Goal: Task Accomplishment & Management: Manage account settings

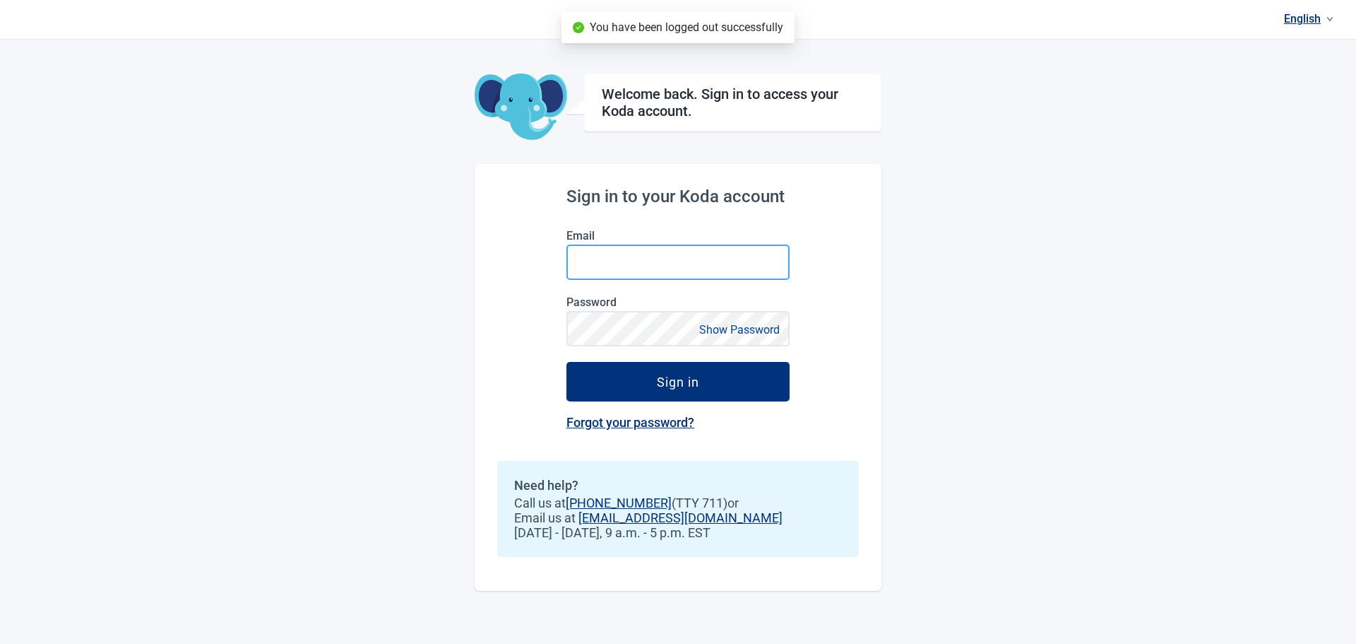
click at [641, 257] on input "Email" at bounding box center [678, 261] width 223 height 35
type input "[PERSON_NAME][EMAIL_ADDRESS][PERSON_NAME][DOMAIN_NAME]"
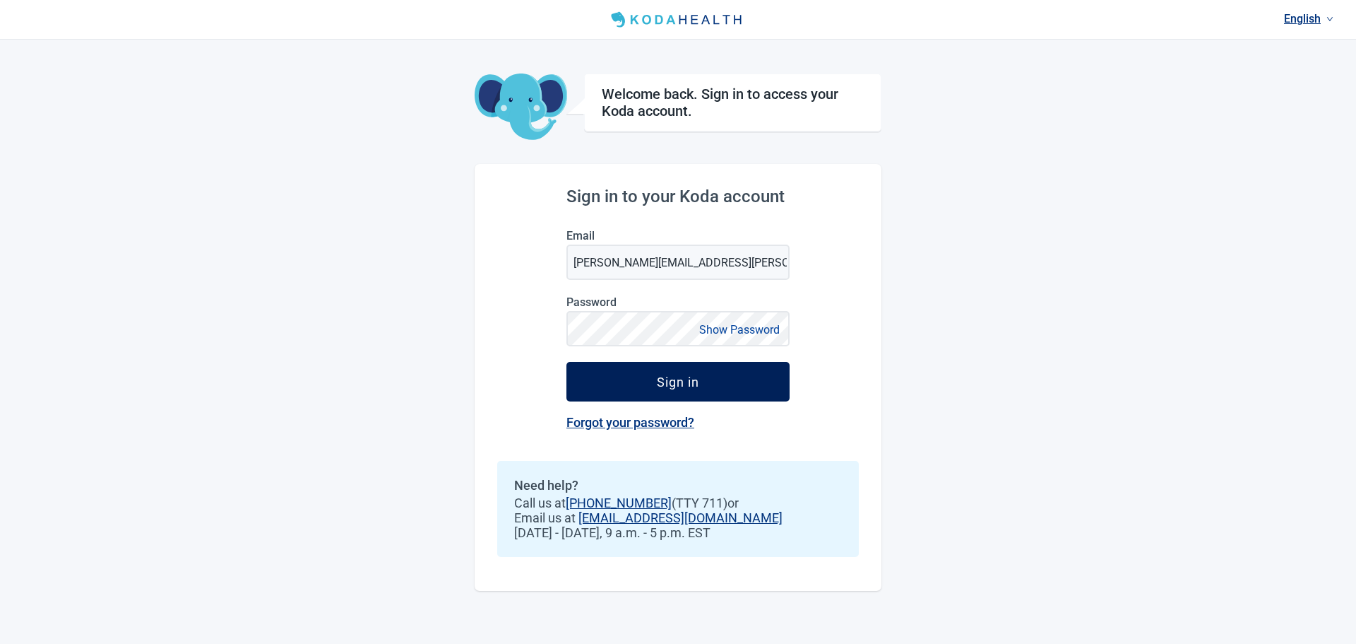
click at [633, 374] on button "Sign in" at bounding box center [678, 382] width 223 height 40
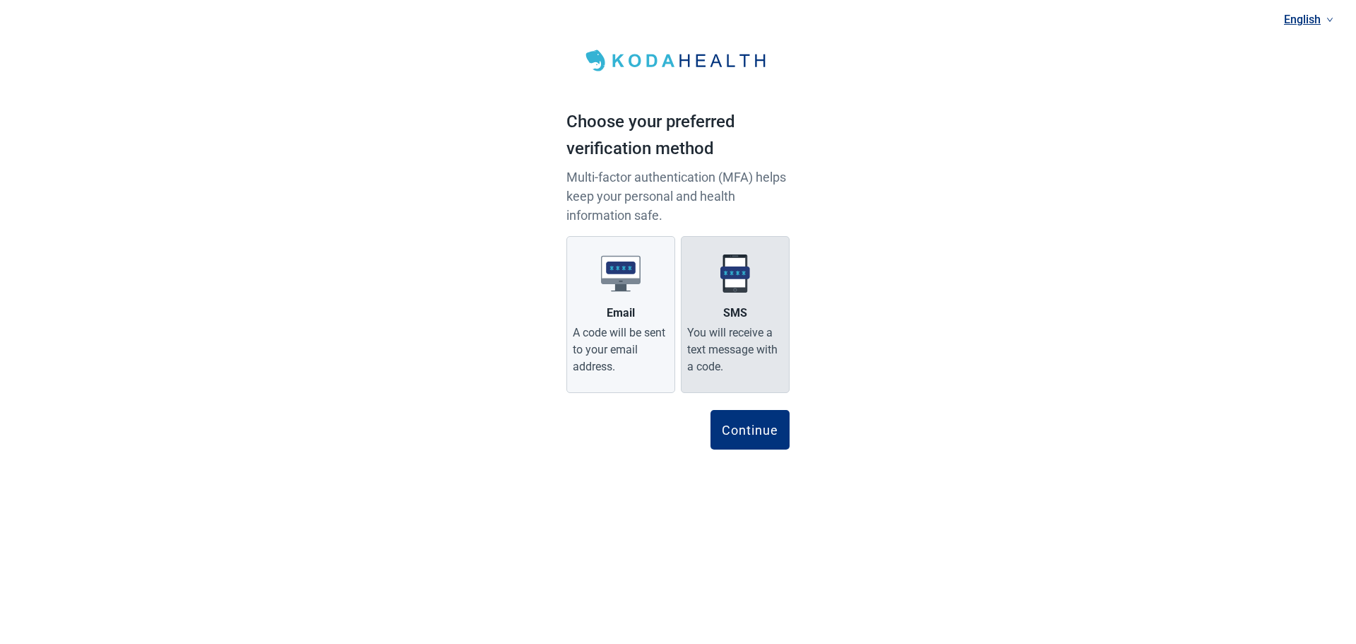
click at [747, 300] on label "SMS You will receive a text message with a code." at bounding box center [735, 314] width 109 height 157
click at [0, 0] on input "SMS You will receive a text message with a code." at bounding box center [0, 0] width 0 height 0
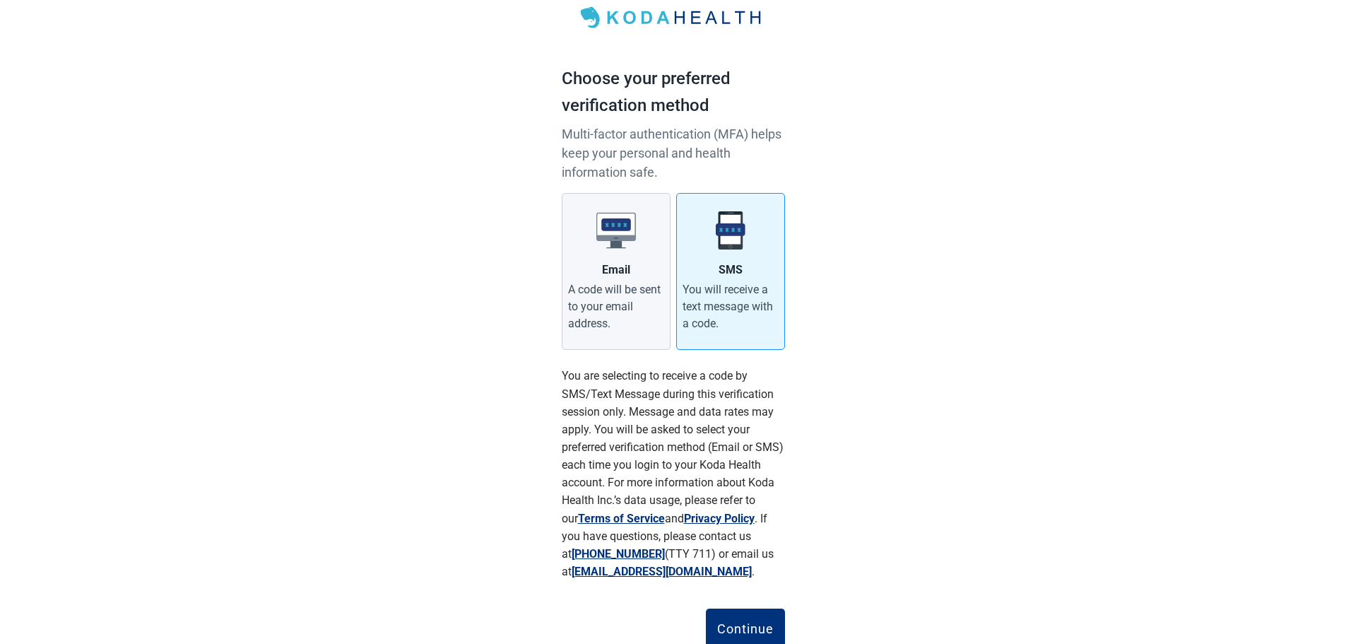
scroll to position [93, 0]
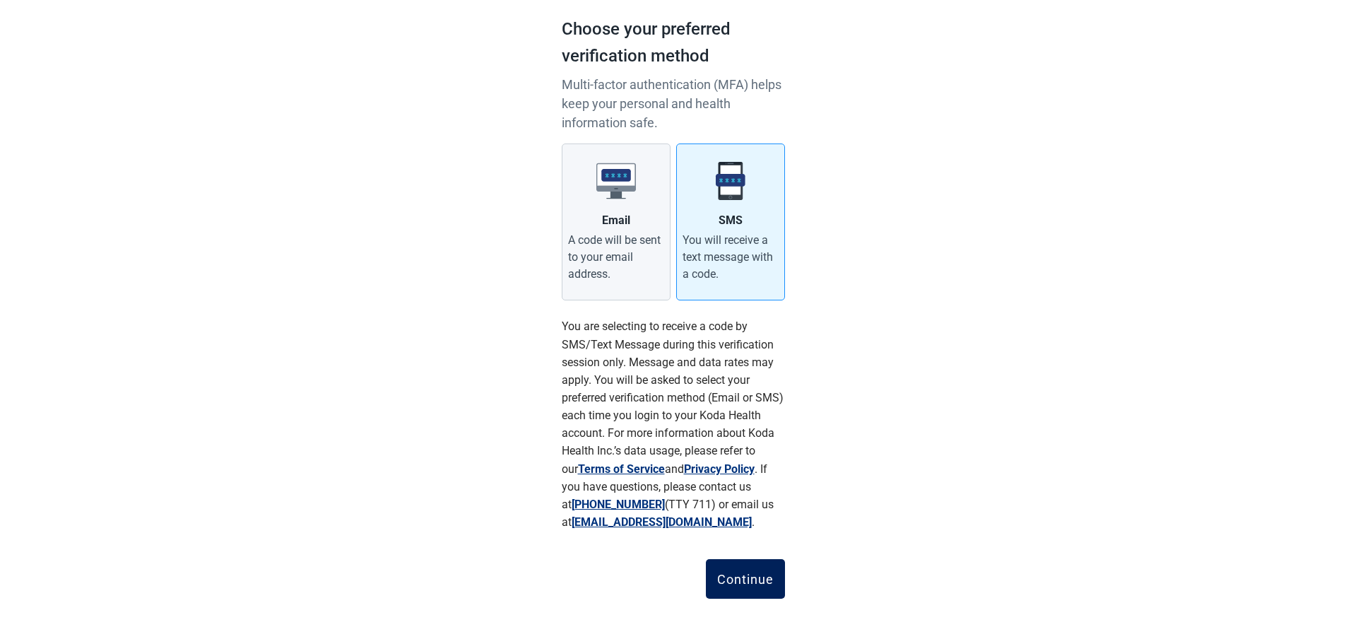
click at [751, 572] on div "Continue" at bounding box center [745, 579] width 57 height 14
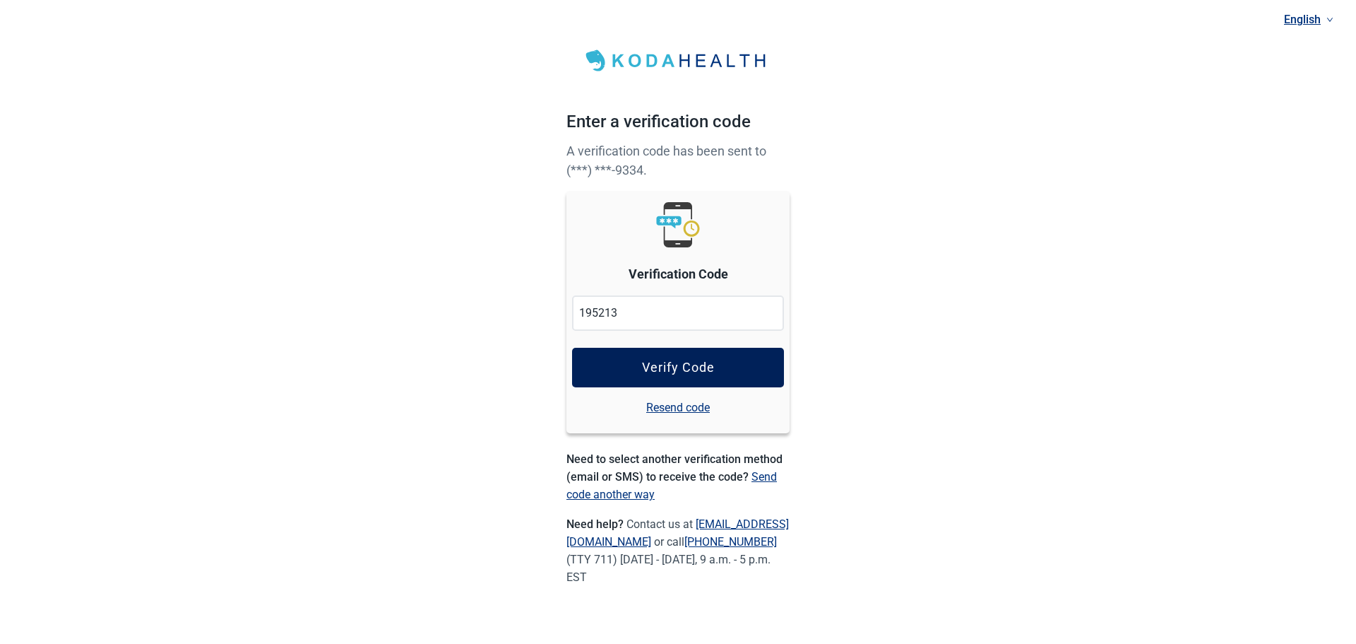
type input "195213"
click at [694, 365] on div "Verify Code" at bounding box center [678, 367] width 73 height 14
click at [656, 364] on div "Verify Code" at bounding box center [678, 367] width 73 height 14
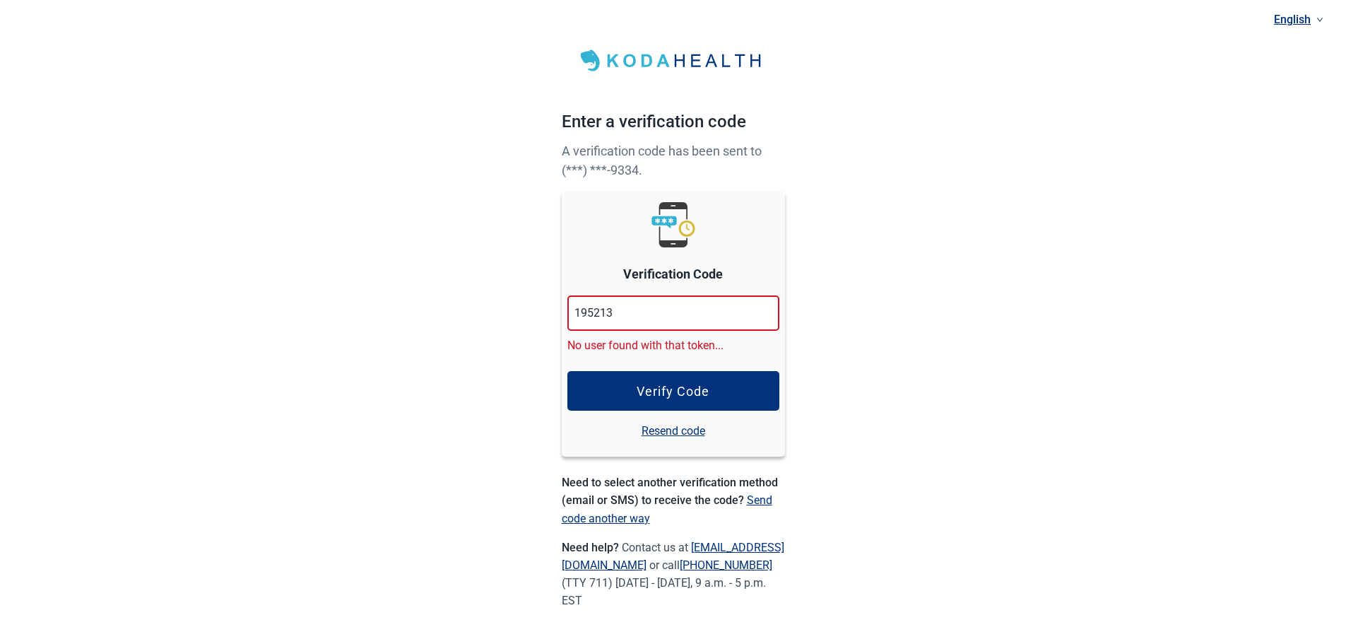
click at [674, 431] on link "Resend code" at bounding box center [673, 431] width 64 height 18
drag, startPoint x: 629, startPoint y: 314, endPoint x: 519, endPoint y: 299, distance: 110.6
click at [519, 299] on div "English Enter a verification code A verification code has been sent to (***) **…" at bounding box center [673, 327] width 1346 height 654
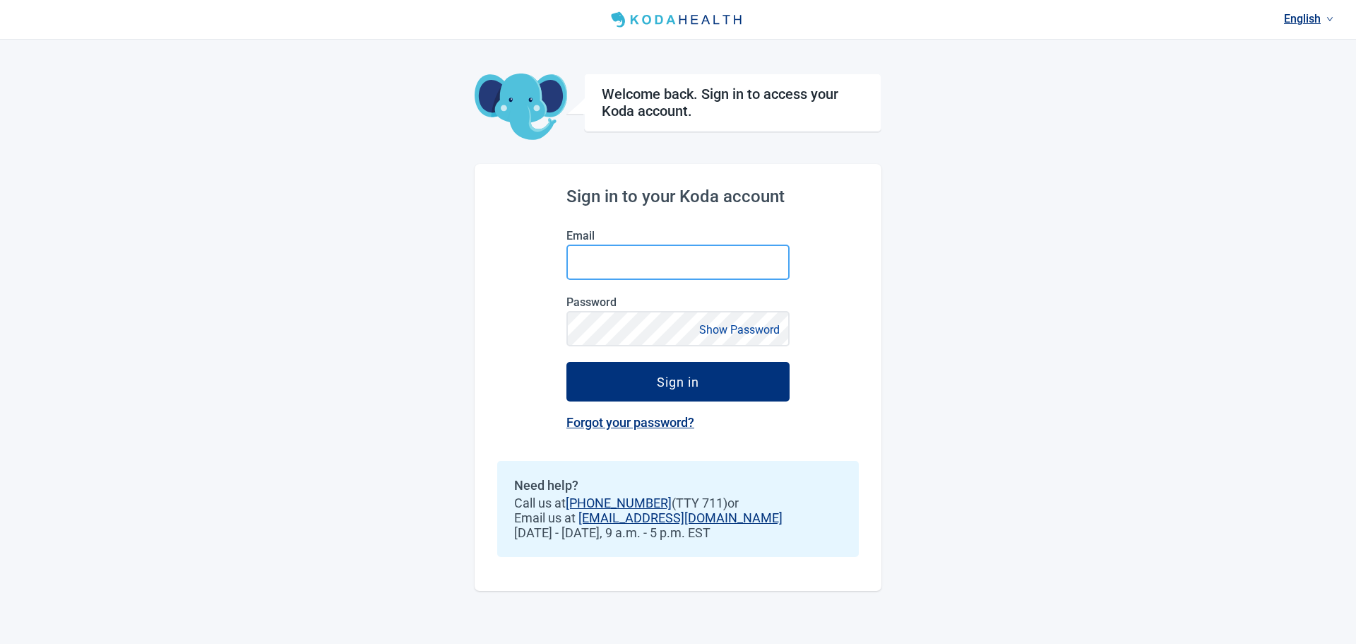
click at [668, 253] on input "Email" at bounding box center [678, 261] width 223 height 35
type input "[PERSON_NAME][EMAIL_ADDRESS][PERSON_NAME][DOMAIN_NAME]"
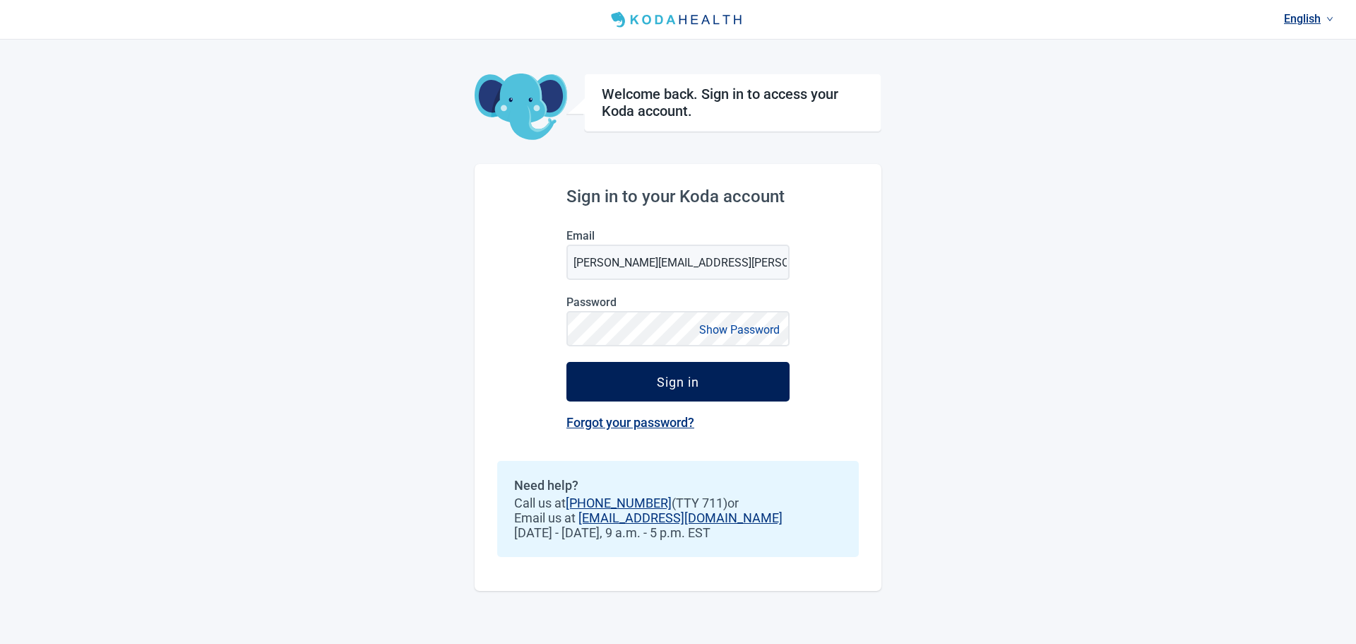
click at [709, 381] on button "Sign in" at bounding box center [678, 382] width 223 height 40
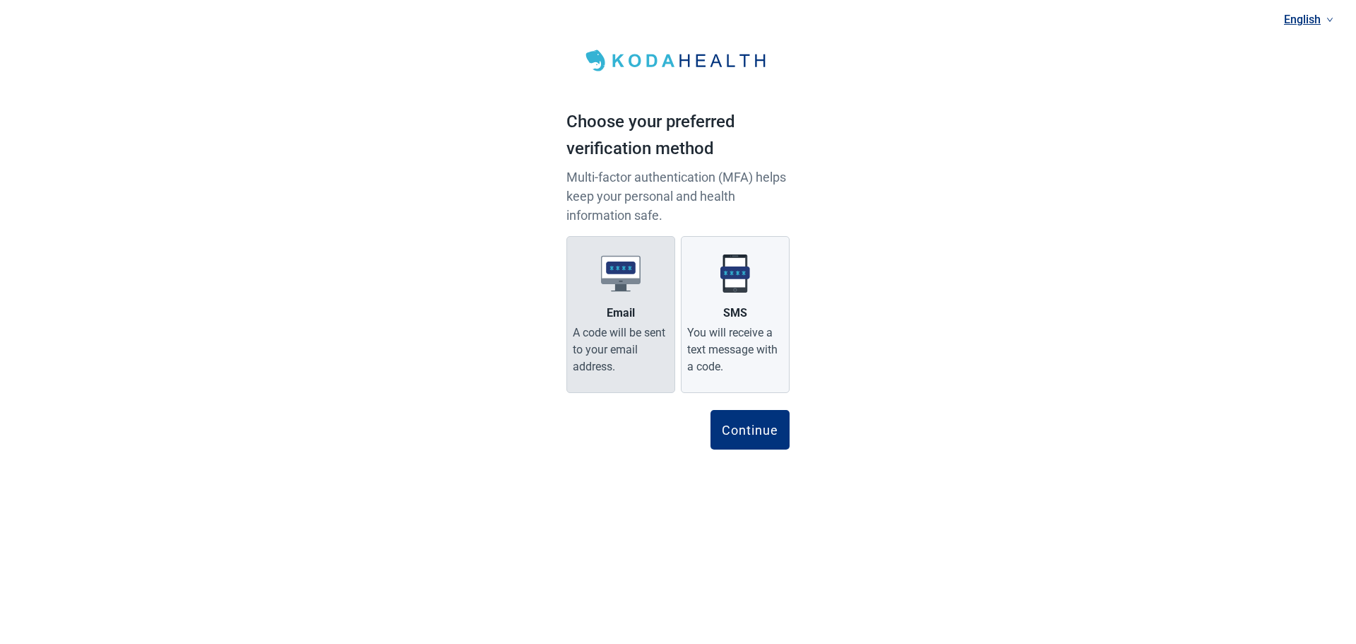
click at [627, 301] on label "Email A code will be sent to your email address." at bounding box center [621, 314] width 109 height 157
click at [0, 0] on input "Email A code will be sent to your email address." at bounding box center [0, 0] width 0 height 0
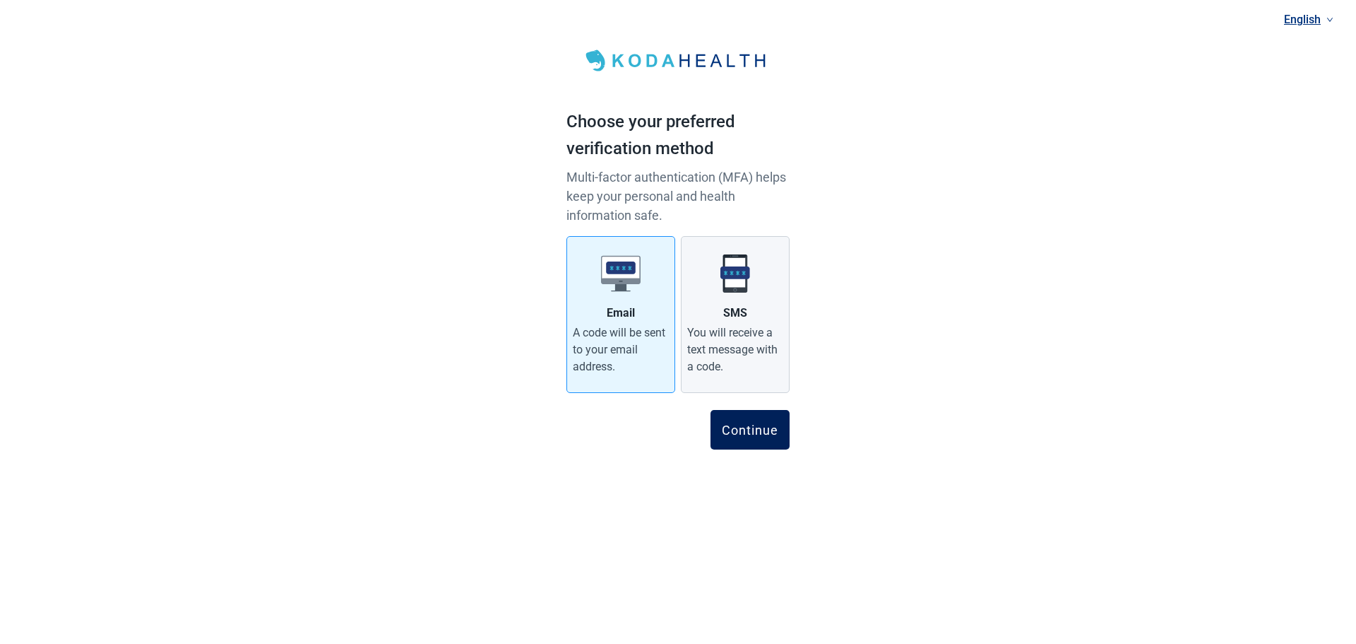
click at [754, 432] on div "Continue" at bounding box center [750, 429] width 57 height 14
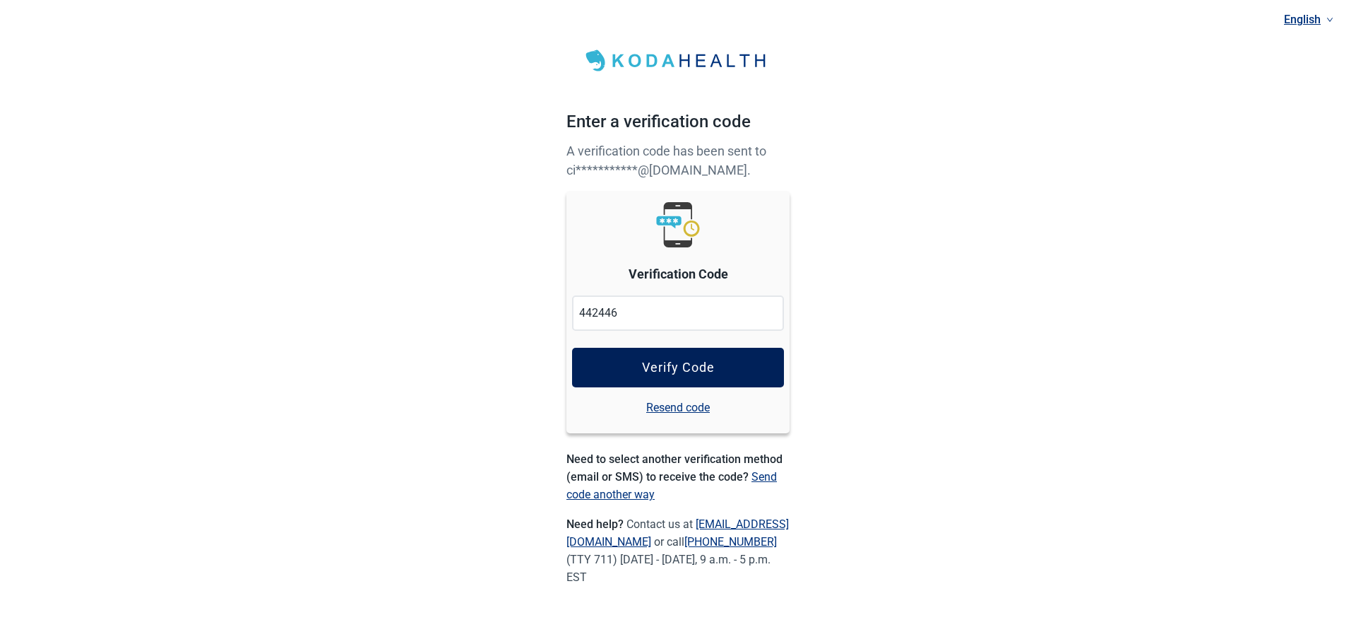
click at [683, 358] on button "Verify Code" at bounding box center [678, 368] width 212 height 40
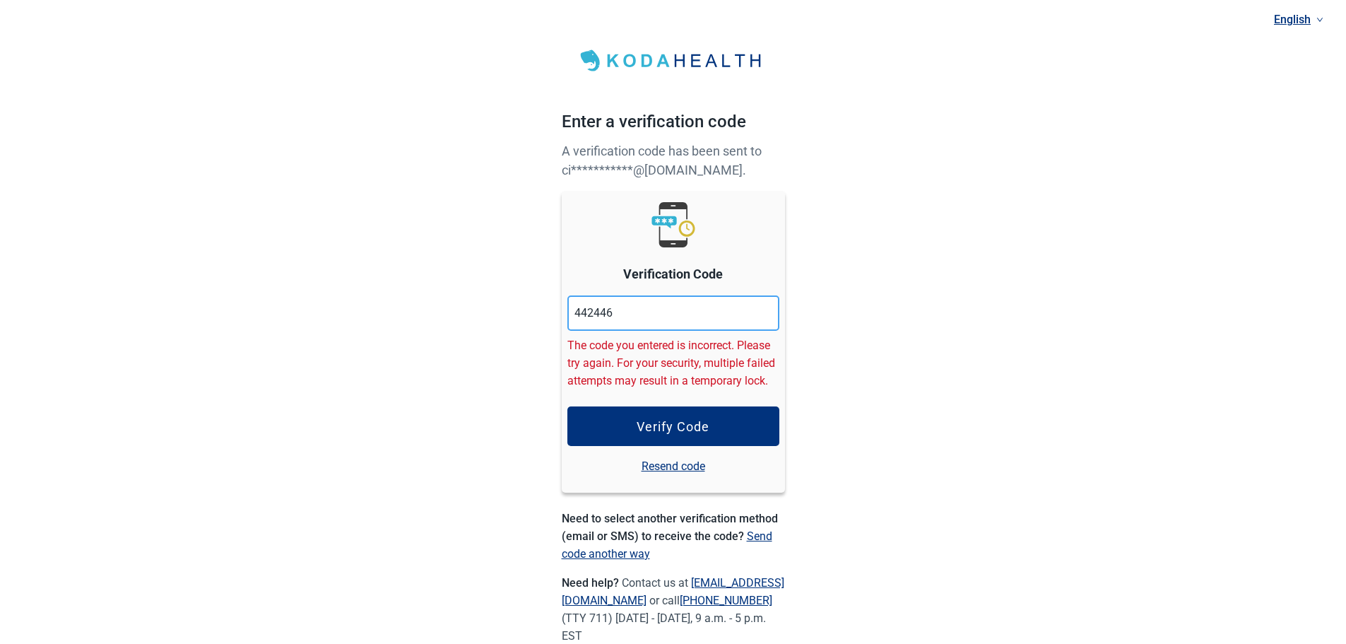
drag, startPoint x: 632, startPoint y: 310, endPoint x: 502, endPoint y: 292, distance: 130.5
click at [540, 303] on div "**********" at bounding box center [673, 345] width 1346 height 690
paste input "25"
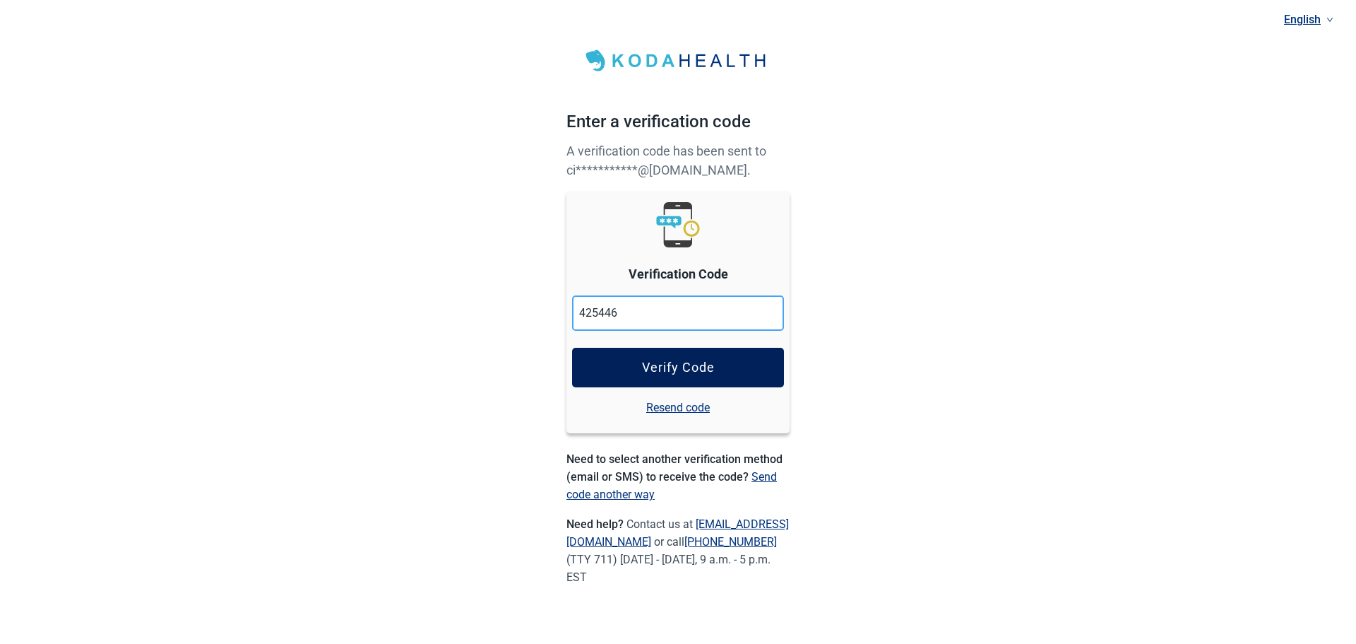
type input "425446"
click at [670, 368] on div "Verify Code" at bounding box center [678, 367] width 73 height 14
click at [668, 365] on div "Verify Code" at bounding box center [678, 367] width 73 height 14
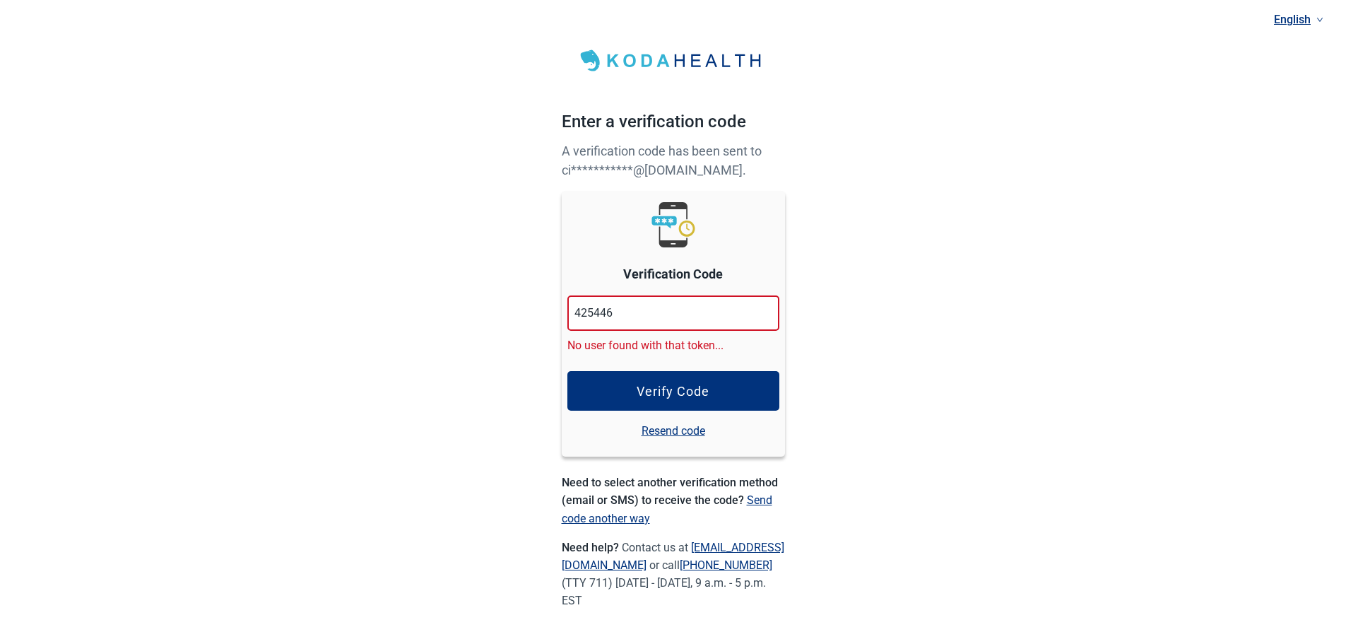
click at [661, 432] on link "Resend code" at bounding box center [673, 431] width 64 height 18
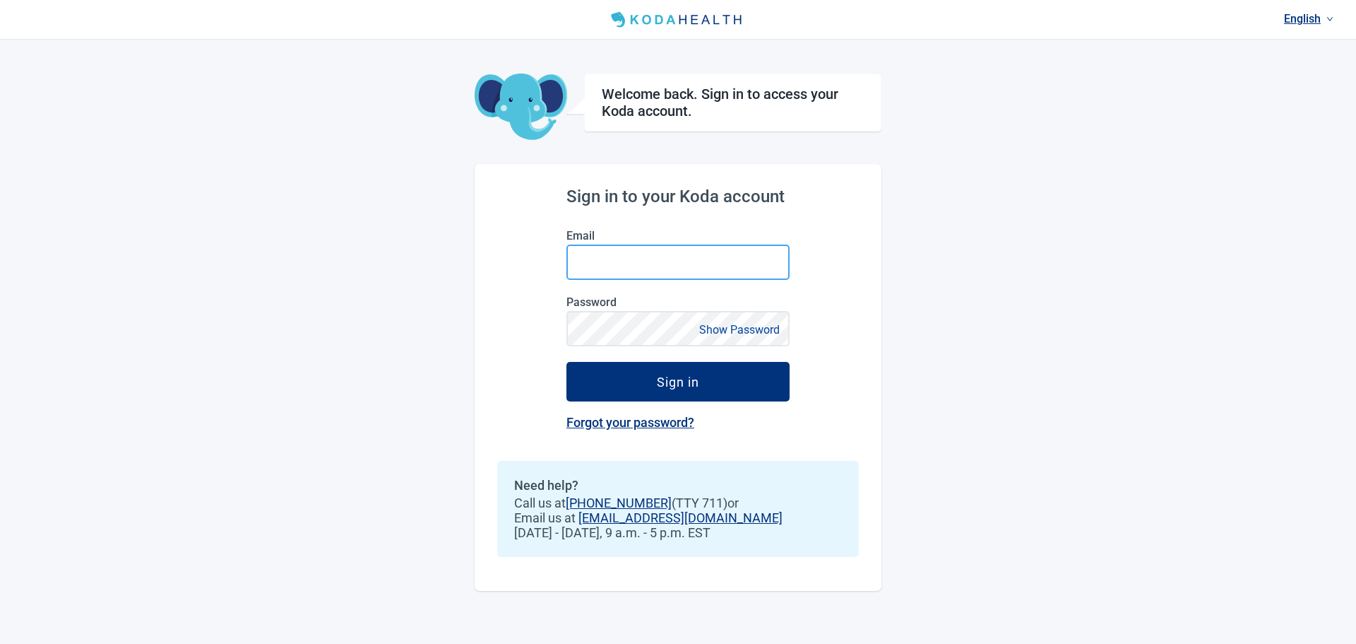
click at [645, 264] on input "Email" at bounding box center [678, 261] width 223 height 35
type input "[PERSON_NAME][EMAIL_ADDRESS][PERSON_NAME][DOMAIN_NAME]"
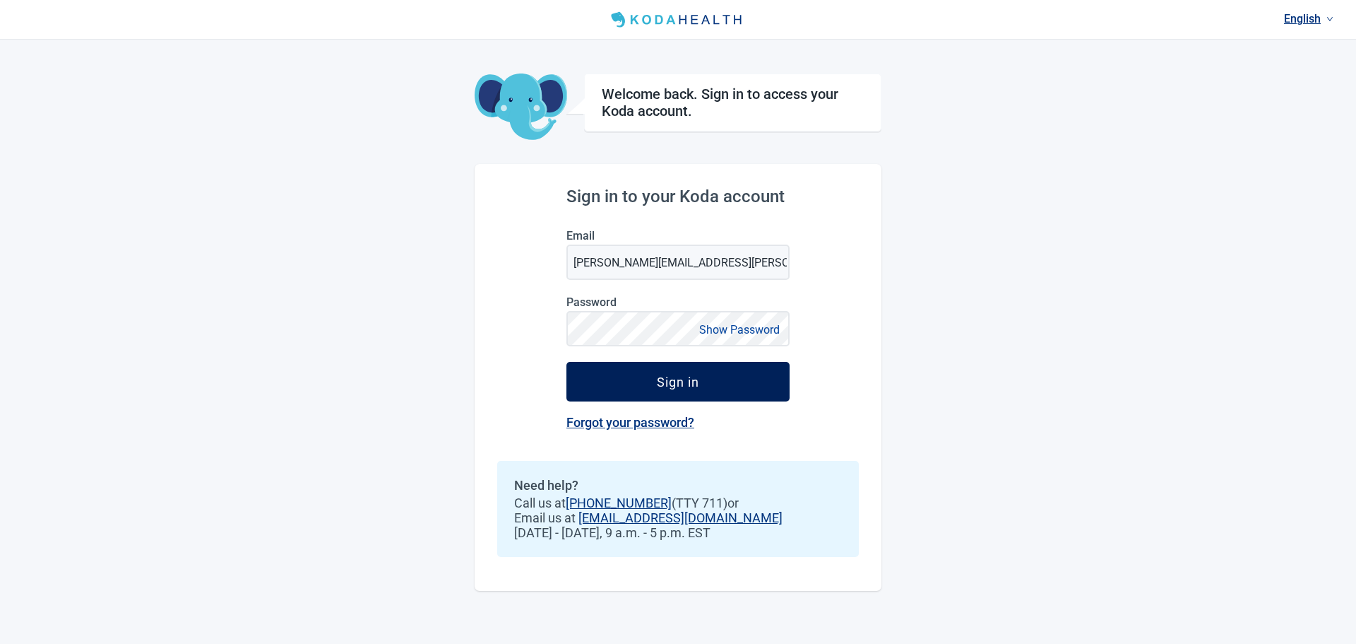
click at [661, 384] on div "Sign in" at bounding box center [678, 381] width 42 height 14
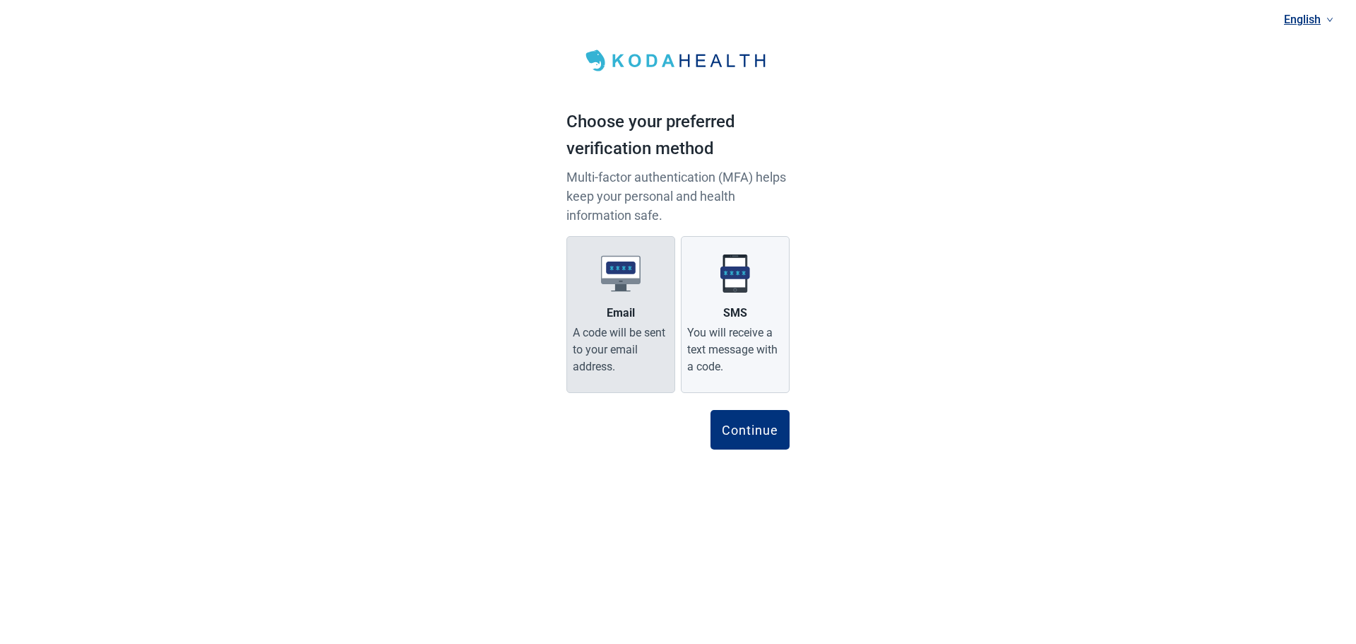
click at [614, 264] on img at bounding box center [621, 274] width 40 height 40
click at [0, 0] on input "Email A code will be sent to your email address." at bounding box center [0, 0] width 0 height 0
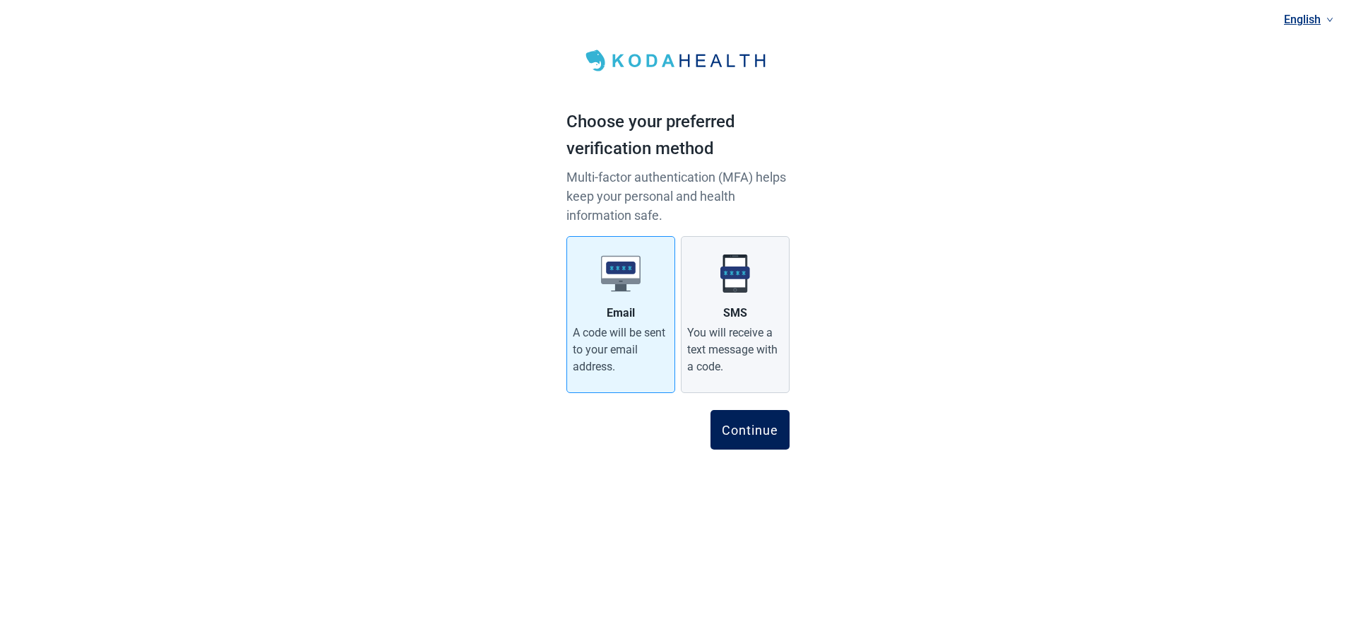
click at [768, 430] on div "Continue" at bounding box center [750, 429] width 57 height 14
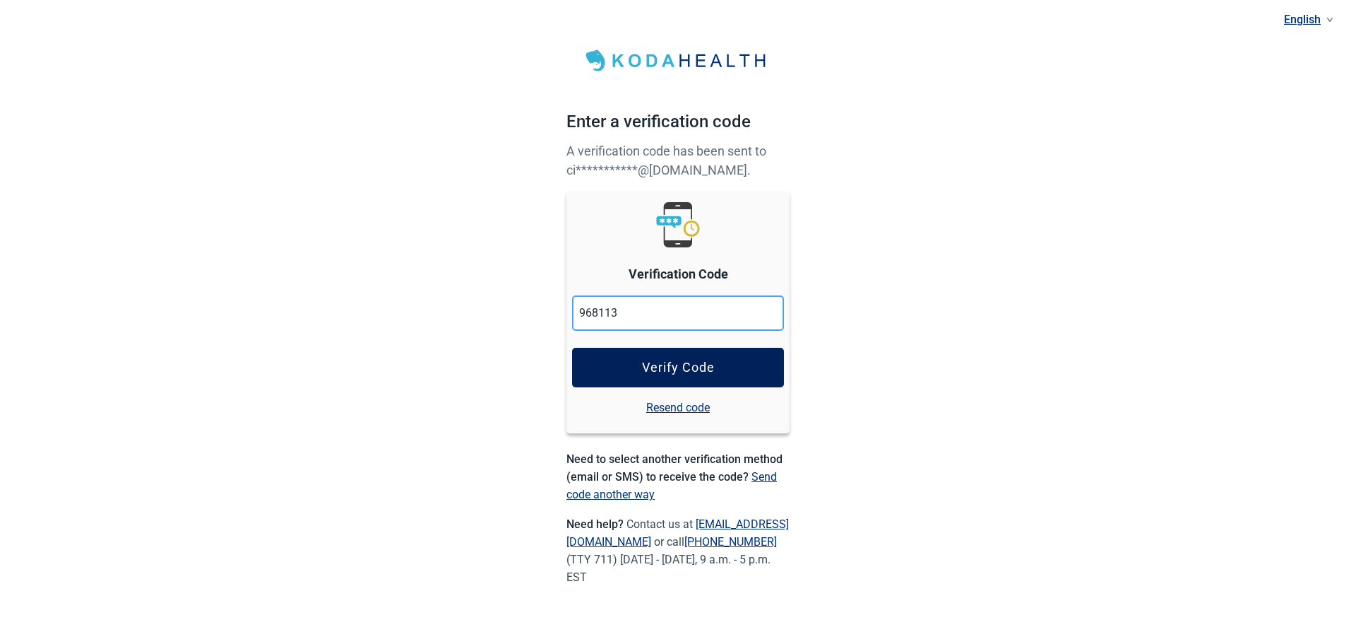
type input "968113"
click at [675, 360] on div "Verify Code" at bounding box center [678, 367] width 73 height 14
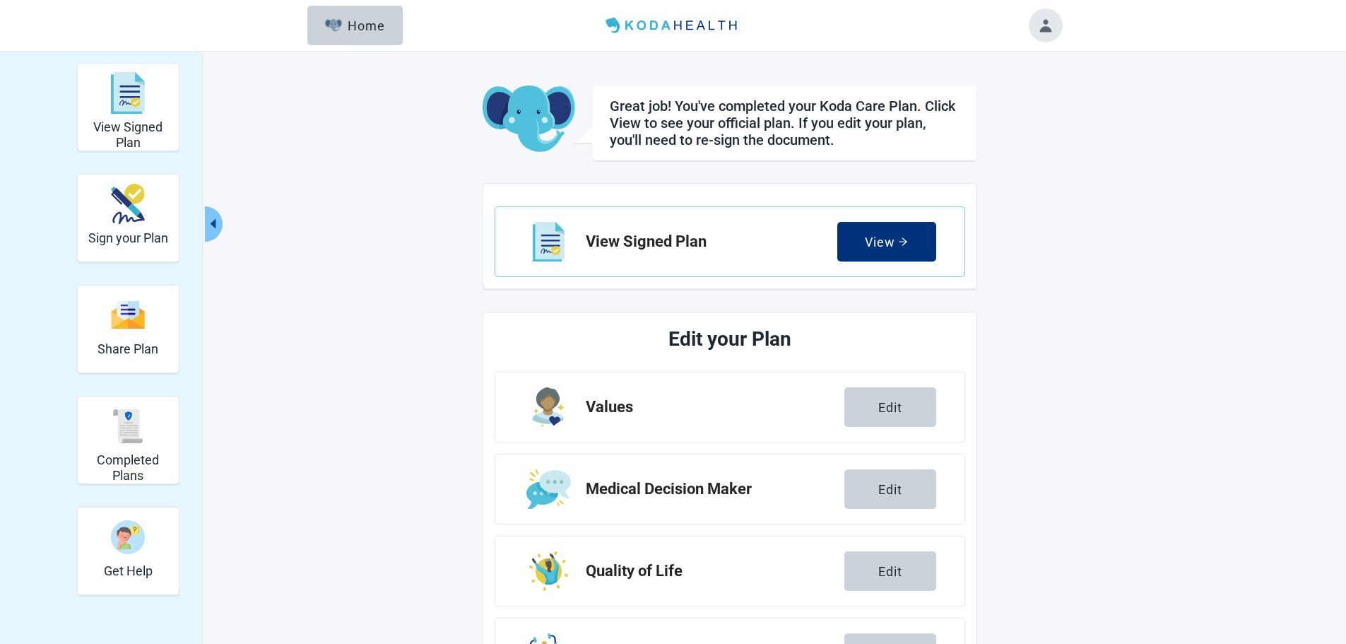
click at [1040, 26] on button "Toggle account menu" at bounding box center [1046, 25] width 34 height 34
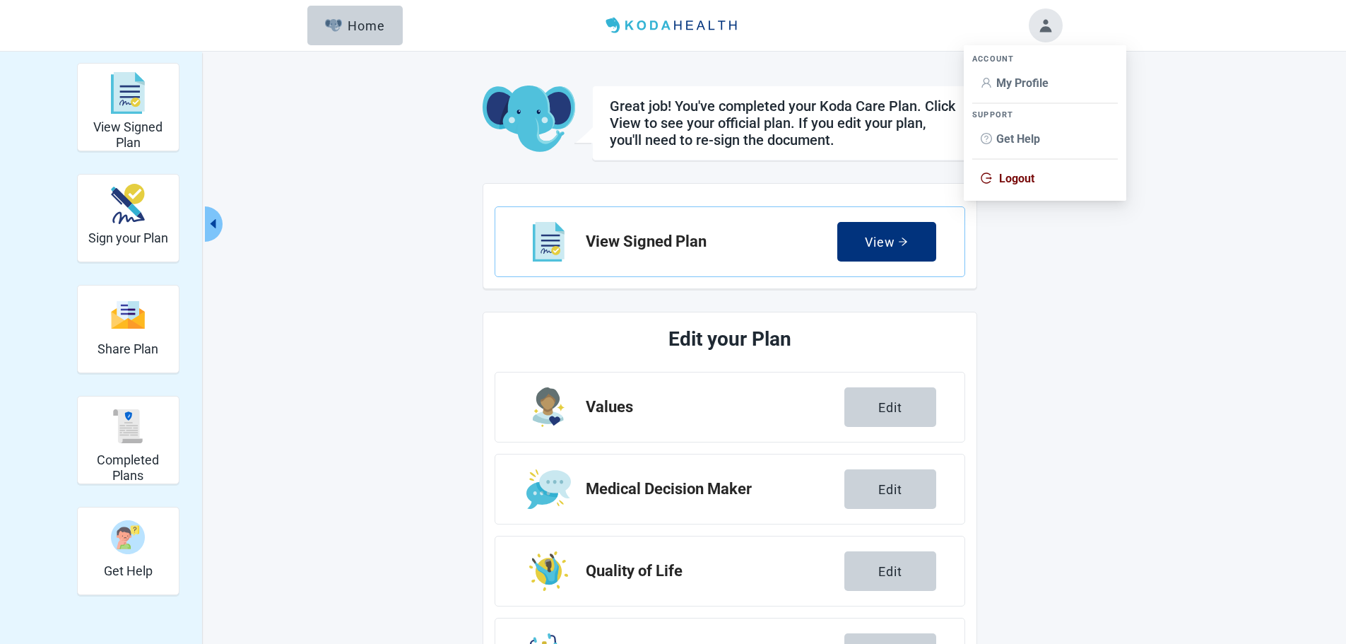
click at [1019, 177] on span "Logout" at bounding box center [1016, 178] width 35 height 13
